Goal: Task Accomplishment & Management: Use online tool/utility

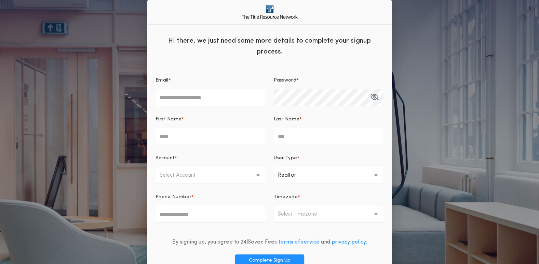
scroll to position [36, 0]
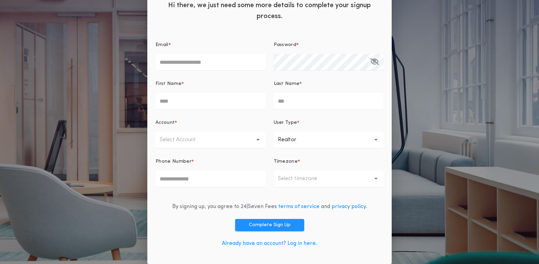
click at [289, 241] on link "Already have an account? Log in here." at bounding box center [269, 243] width 95 height 5
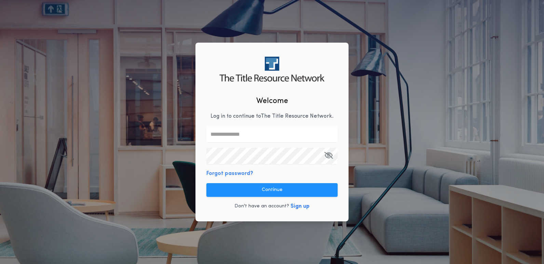
click at [256, 134] on input "text" at bounding box center [271, 134] width 131 height 16
type input "**********"
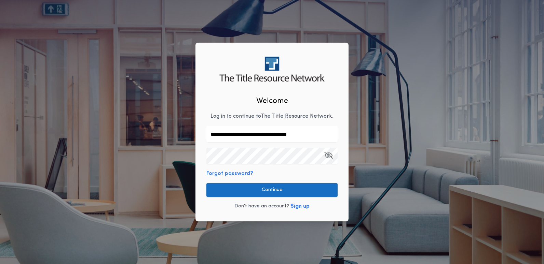
click at [273, 189] on button "Continue" at bounding box center [271, 190] width 131 height 14
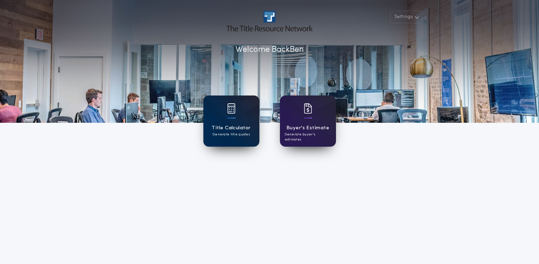
click at [228, 118] on div at bounding box center [231, 118] width 8 height 1
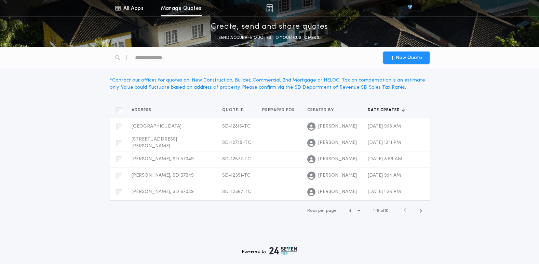
click at [155, 226] on div "Address Quotes Quote ID Quotes Prepared for Quotes Created by Quotes Date creat…" at bounding box center [270, 162] width 328 height 136
click at [408, 58] on span "New Quote" at bounding box center [409, 57] width 26 height 7
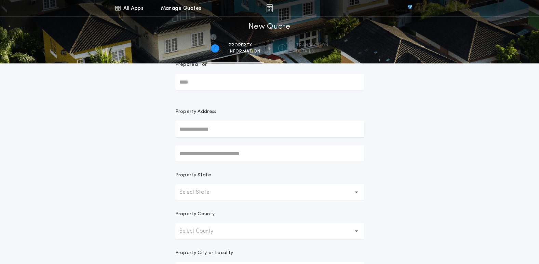
scroll to position [34, 0]
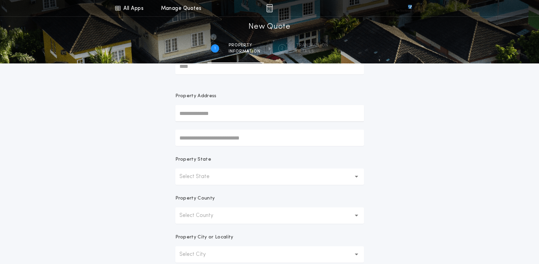
click at [209, 180] on p "Select State" at bounding box center [199, 177] width 41 height 8
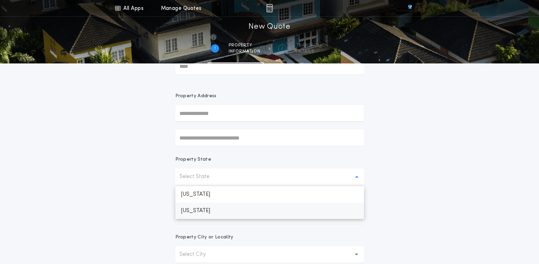
click at [206, 210] on p "South Dakota" at bounding box center [269, 211] width 189 height 16
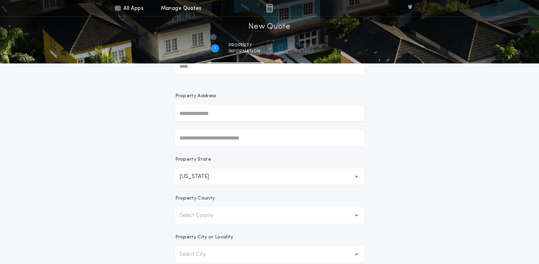
click at [210, 213] on p "Select County" at bounding box center [201, 216] width 45 height 8
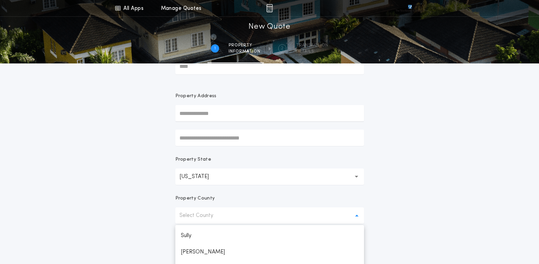
scroll to position [1014, 0]
click at [205, 242] on p "Union" at bounding box center [269, 236] width 189 height 16
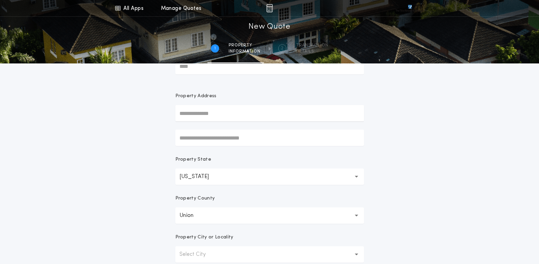
click at [471, 197] on div "All Apps Title Calculator Buyer's Estimate Menu All Apps Manage Quotes 1 /2 New…" at bounding box center [269, 161] width 539 height 391
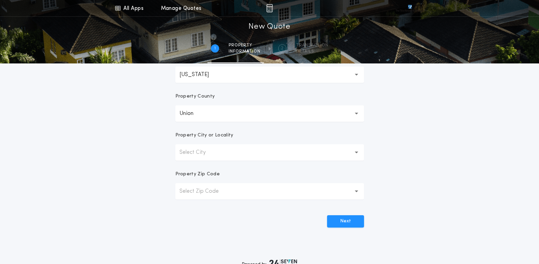
scroll to position [137, 0]
click at [213, 154] on p "Select City" at bounding box center [197, 152] width 37 height 8
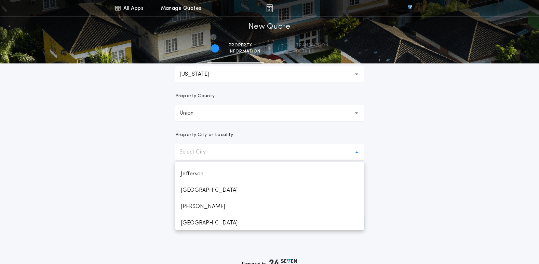
scroll to position [161, 0]
click at [215, 193] on p "North Sioux City" at bounding box center [269, 189] width 189 height 16
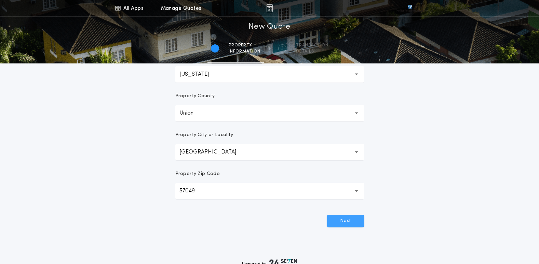
click at [343, 217] on button "Next" at bounding box center [345, 221] width 37 height 12
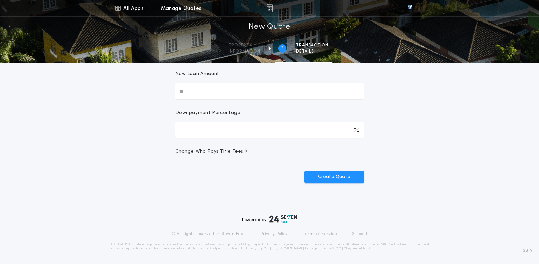
scroll to position [0, 0]
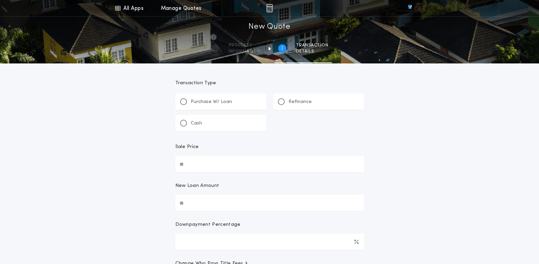
click at [281, 106] on div "Refinance" at bounding box center [318, 102] width 91 height 16
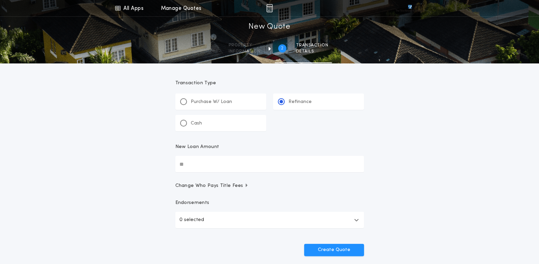
click at [238, 161] on input "New Loan Amount" at bounding box center [269, 164] width 189 height 16
type input "********"
click at [234, 219] on button "0 selected" at bounding box center [269, 220] width 189 height 16
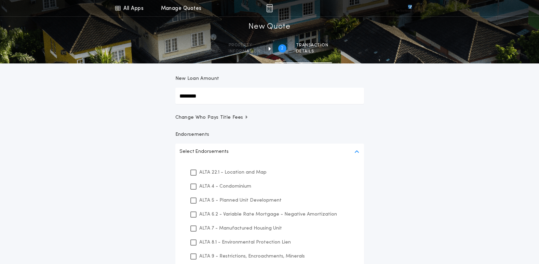
scroll to position [103, 0]
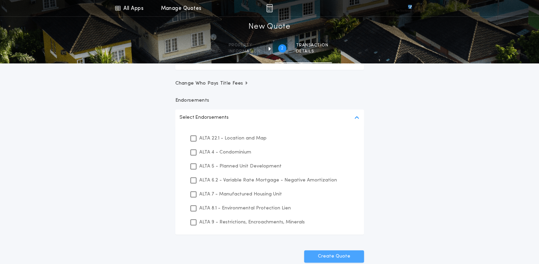
click at [324, 258] on button "Create Quote" at bounding box center [334, 257] width 60 height 12
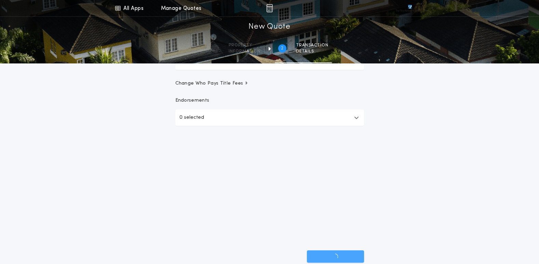
scroll to position [73, 0]
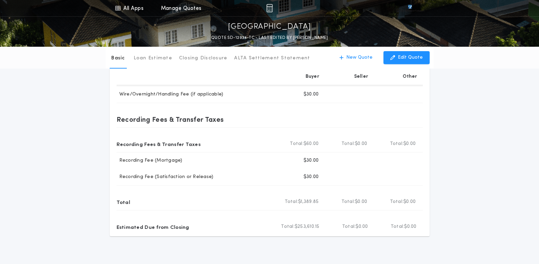
scroll to position [137, 0]
click at [155, 62] on button "Loan Estimate" at bounding box center [153, 58] width 39 height 22
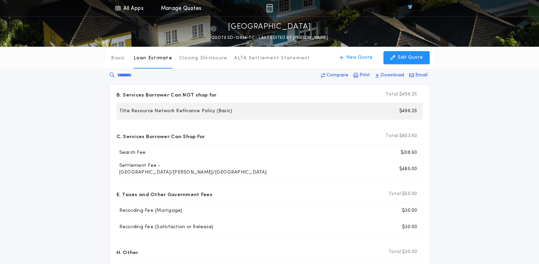
scroll to position [0, 0]
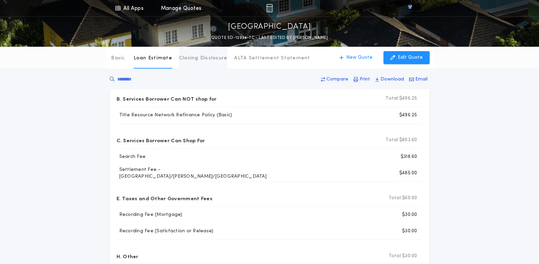
click at [196, 56] on p "Closing Disclosure" at bounding box center [203, 58] width 49 height 7
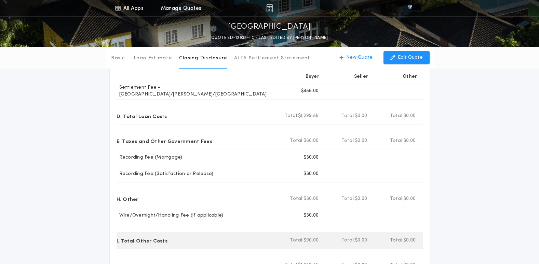
scroll to position [137, 0]
